Goal: Complete application form

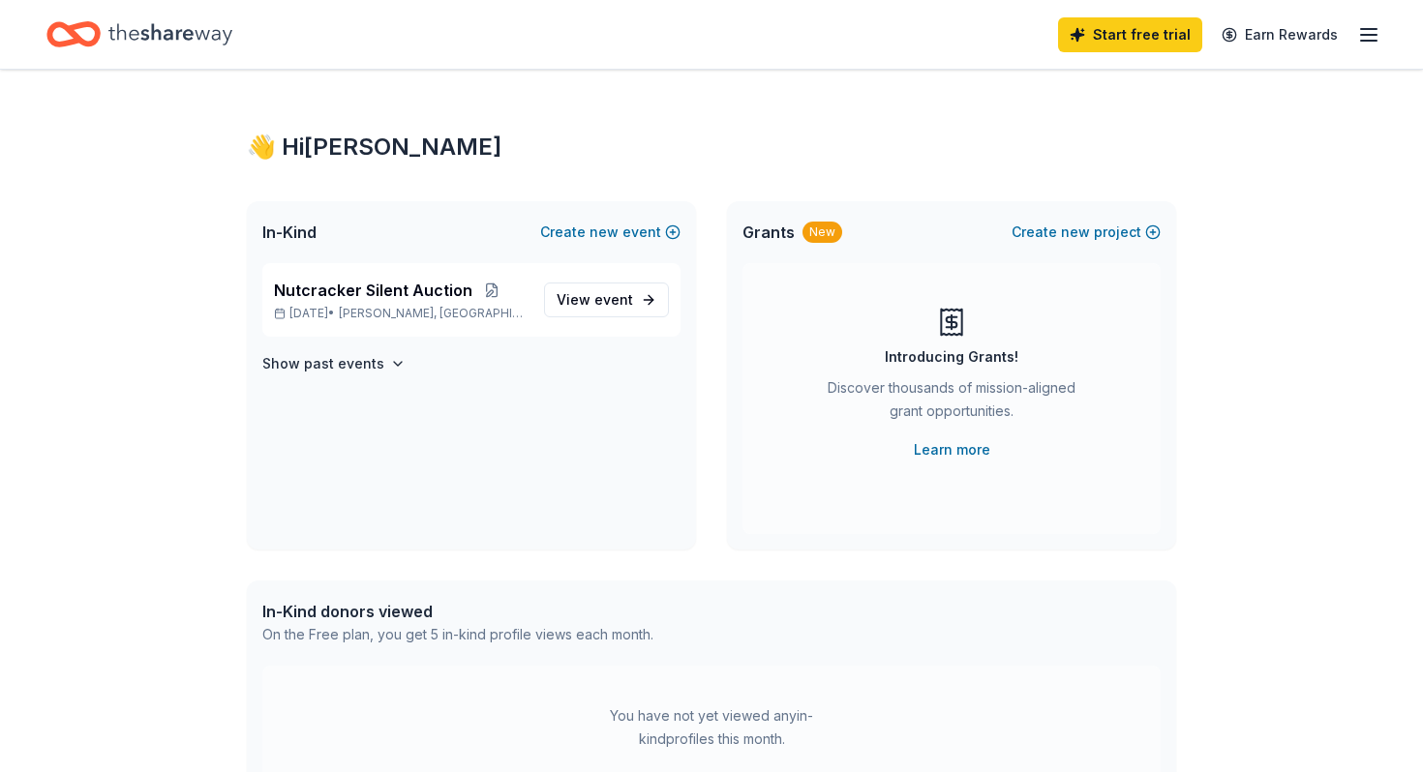
click at [128, 29] on icon "Home" at bounding box center [170, 35] width 124 height 40
click at [72, 48] on icon "Home" at bounding box center [73, 34] width 54 height 45
click at [72, 36] on icon "Home" at bounding box center [83, 33] width 30 height 19
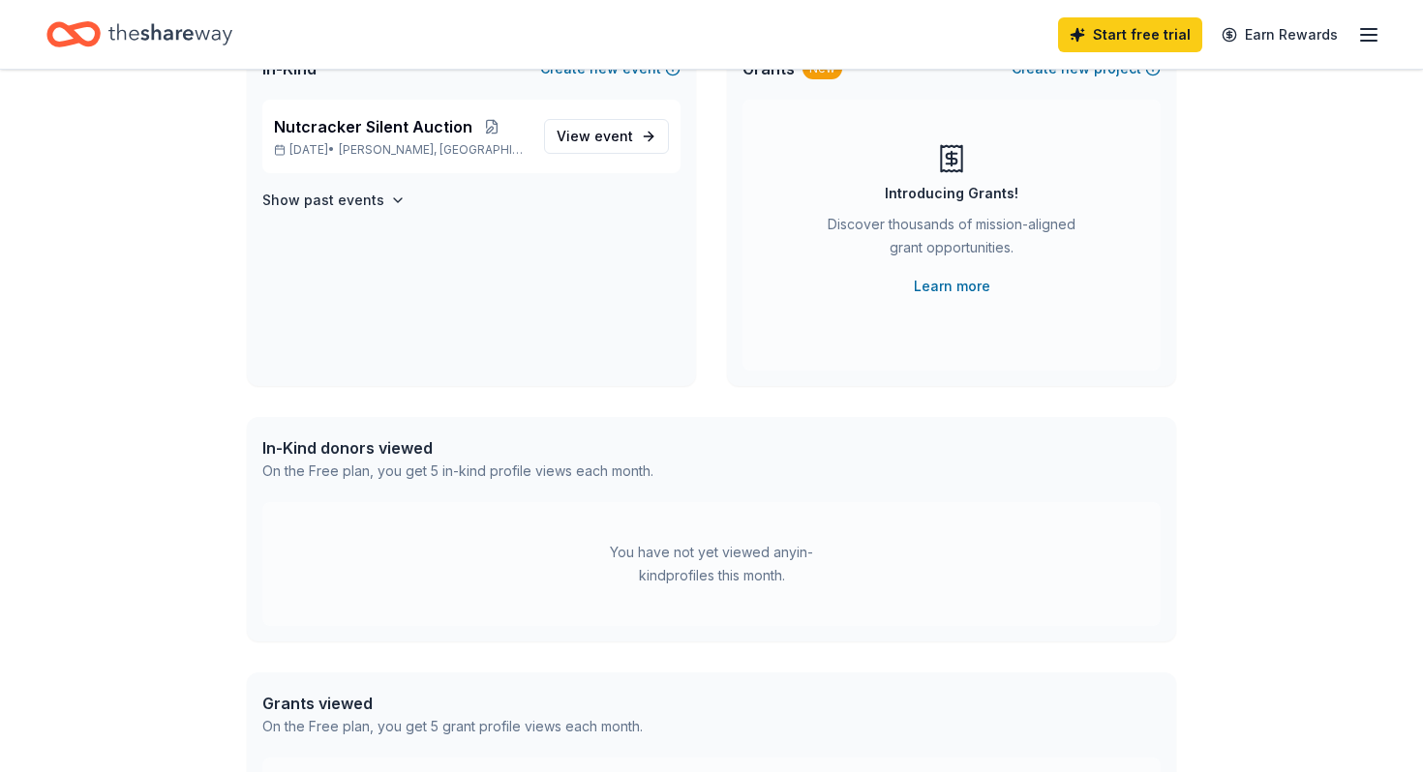
scroll to position [112, 0]
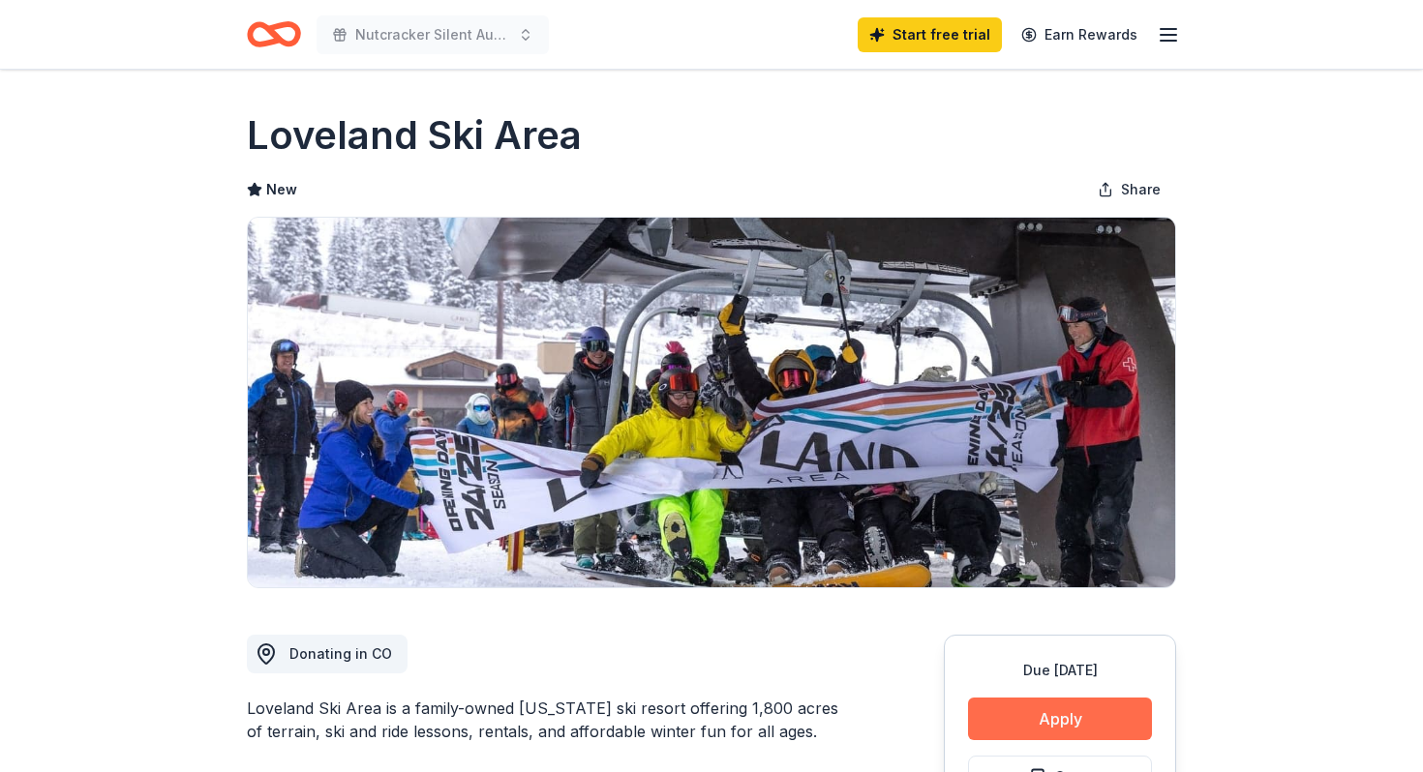
click at [1072, 715] on button "Apply" at bounding box center [1060, 719] width 184 height 43
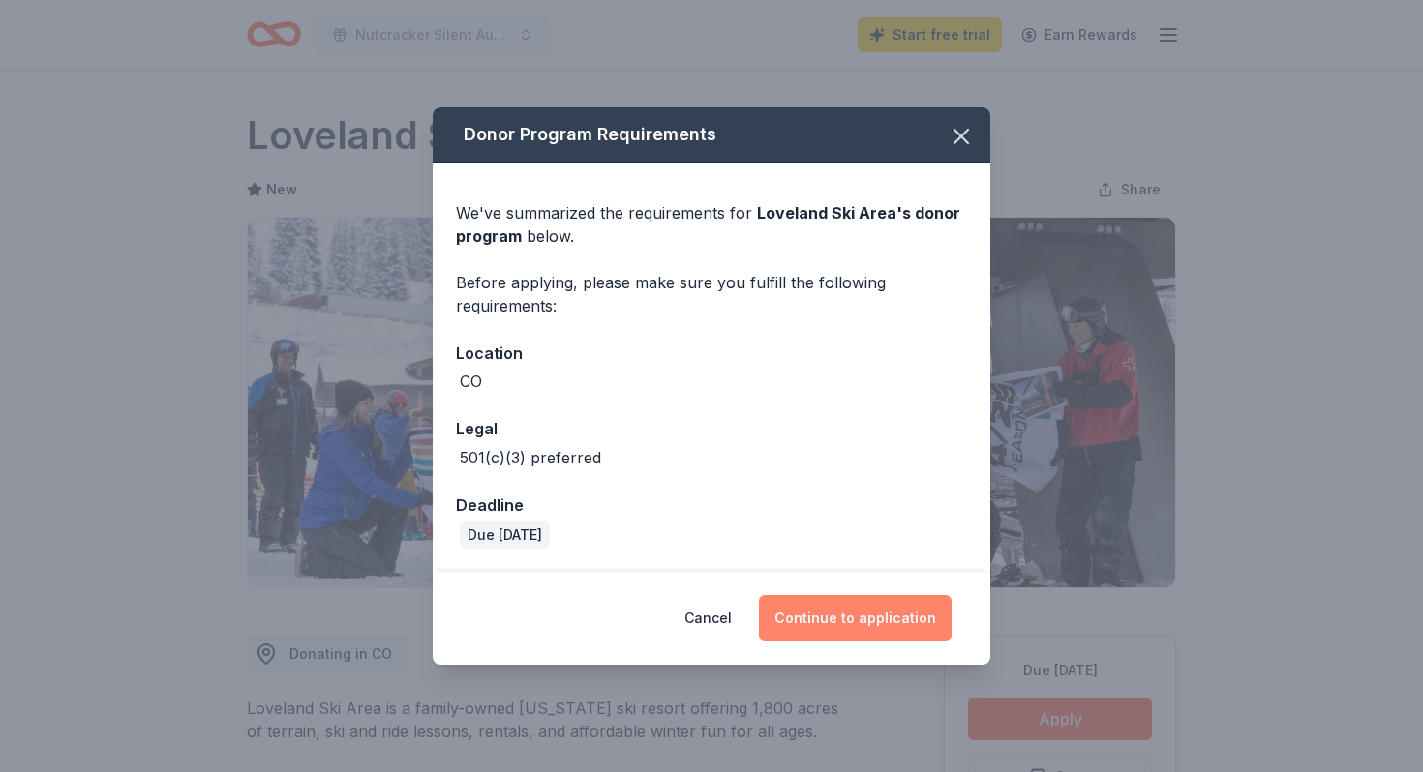
click at [823, 604] on button "Continue to application" at bounding box center [855, 618] width 193 height 46
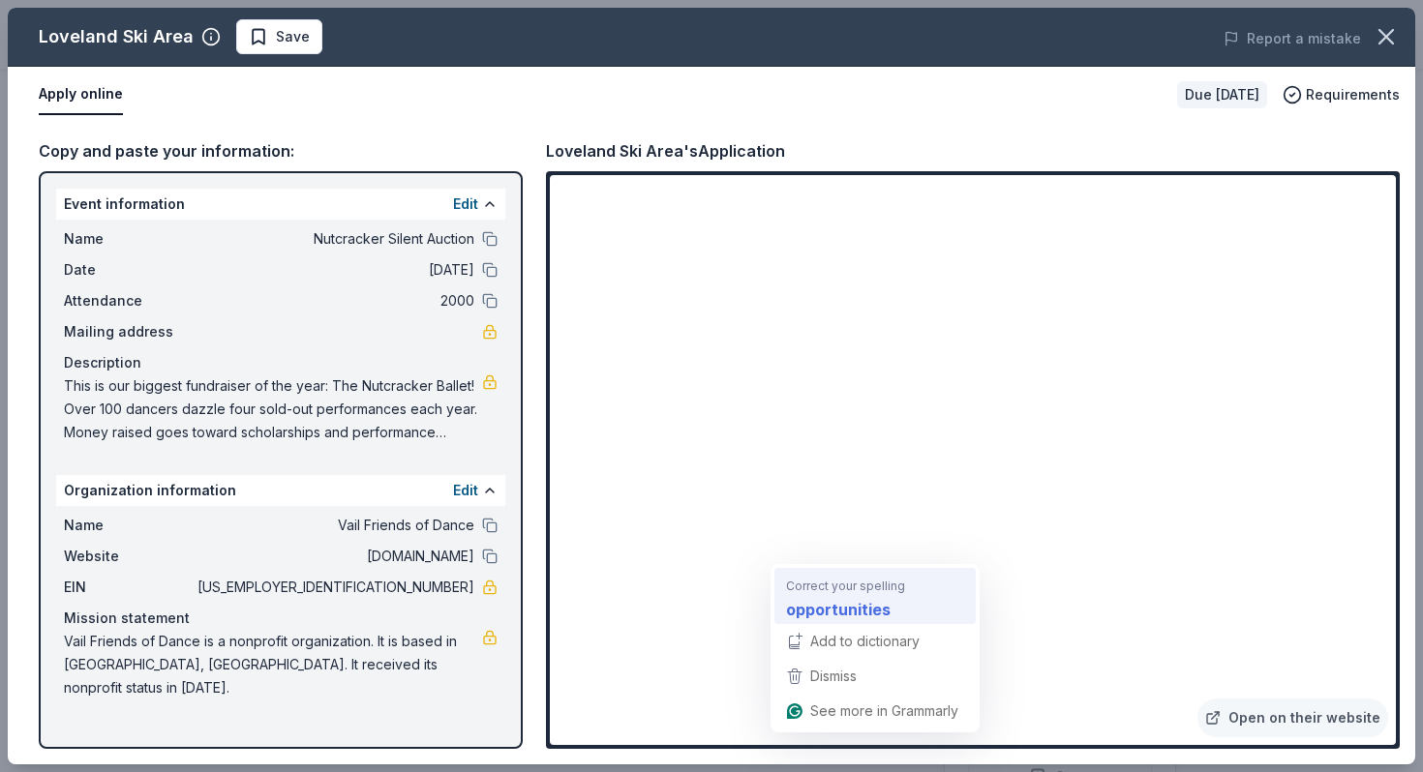
click at [882, 596] on div "opportunities" at bounding box center [875, 608] width 186 height 31
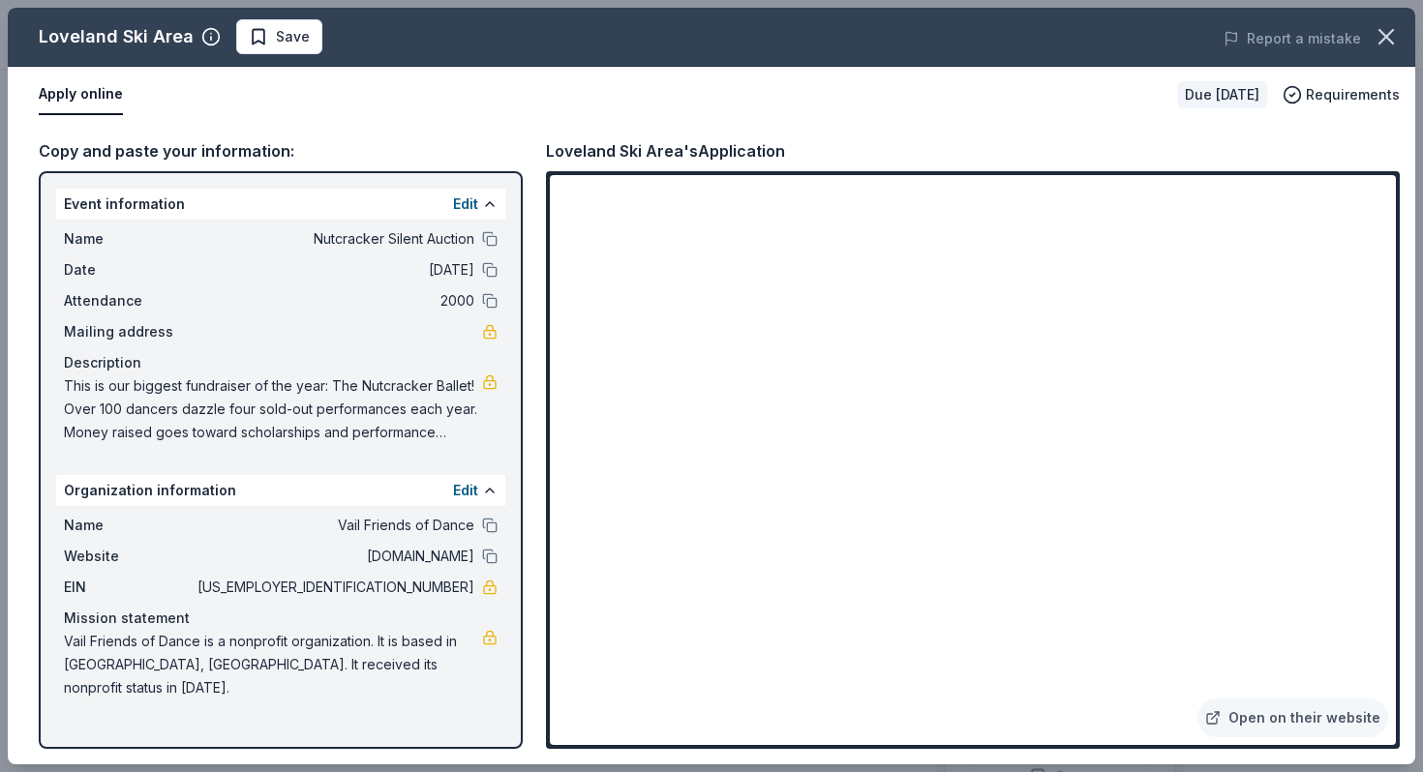
drag, startPoint x: 391, startPoint y: 585, endPoint x: 473, endPoint y: 587, distance: 82.3
click at [473, 587] on span "[US_EMPLOYER_IDENTIFICATION_NUMBER]" at bounding box center [334, 587] width 281 height 23
drag, startPoint x: 472, startPoint y: 587, endPoint x: 396, endPoint y: 587, distance: 76.5
click at [397, 587] on span "[US_EMPLOYER_IDENTIFICATION_NUMBER]" at bounding box center [334, 587] width 281 height 23
